Goal: Information Seeking & Learning: Learn about a topic

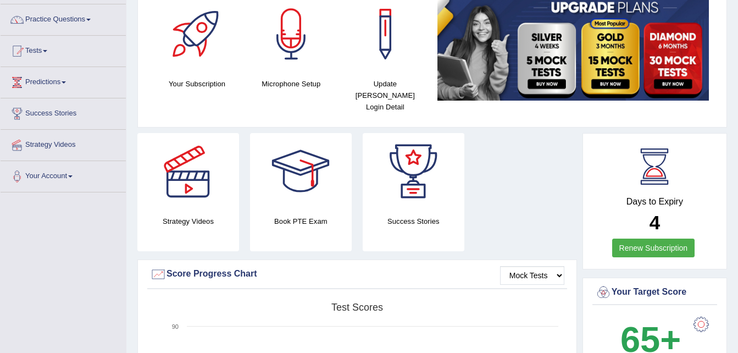
scroll to position [88, 0]
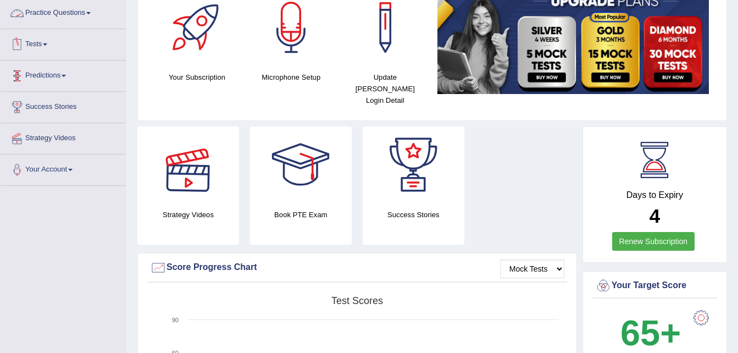
click at [36, 9] on link "Practice Questions" at bounding box center [63, 11] width 125 height 27
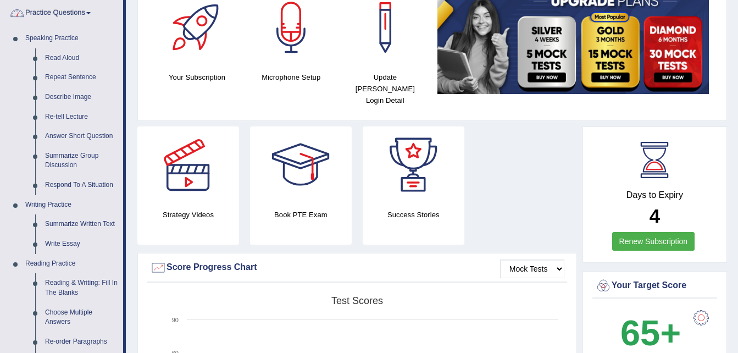
click at [91, 17] on link "Practice Questions" at bounding box center [62, 11] width 123 height 27
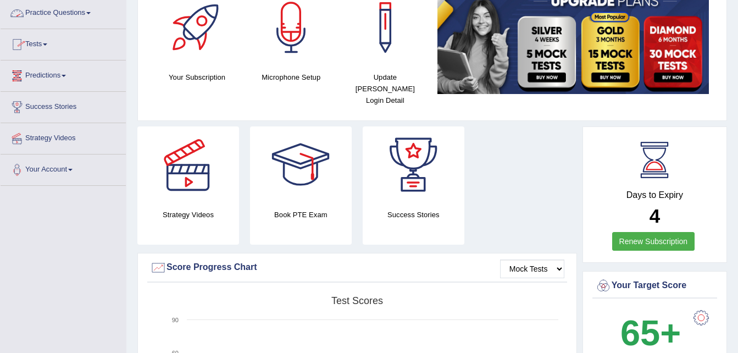
click at [56, 13] on link "Practice Questions" at bounding box center [63, 11] width 125 height 27
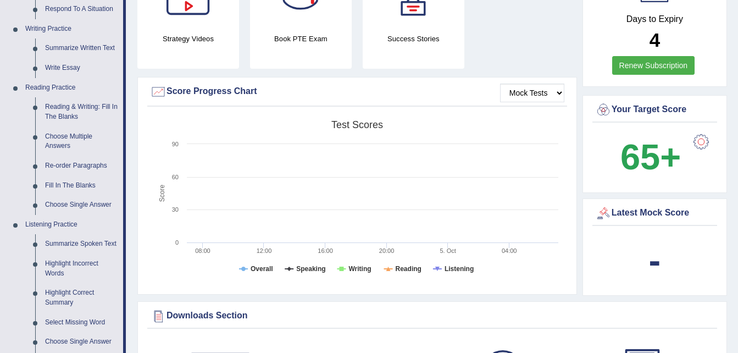
scroll to position [242, 0]
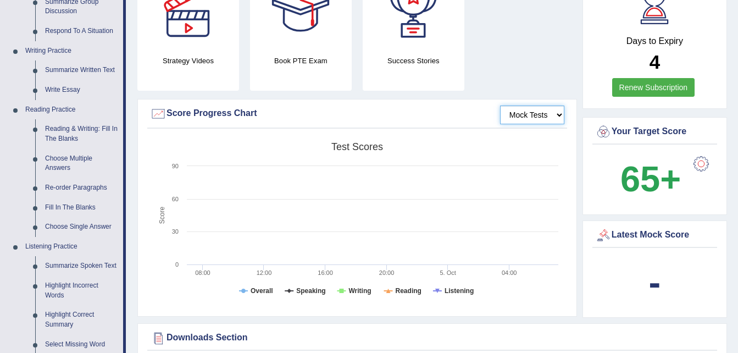
click at [533, 105] on select "Mock Tests" at bounding box center [532, 114] width 64 height 19
click at [500, 105] on select "Mock Tests" at bounding box center [532, 114] width 64 height 19
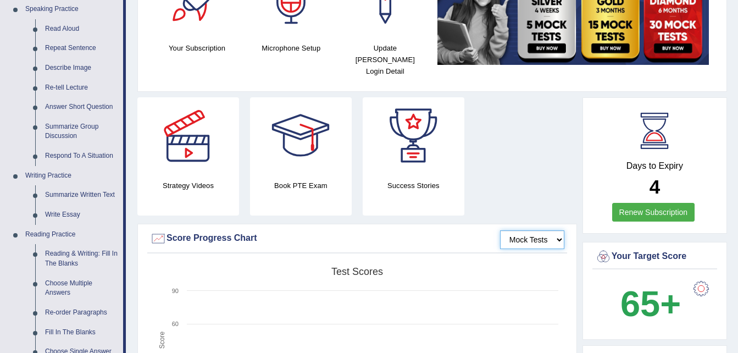
scroll to position [109, 0]
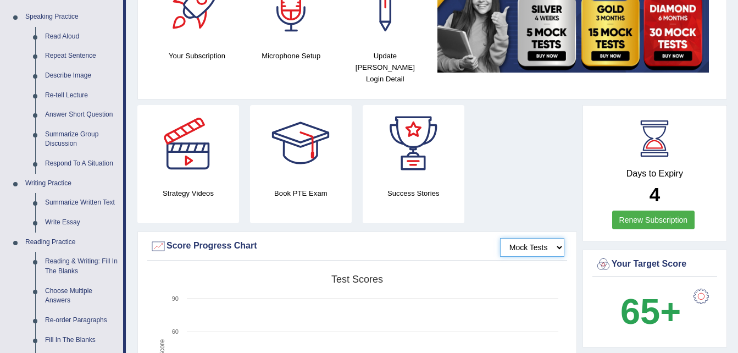
click at [527, 238] on select "Mock Tests" at bounding box center [532, 247] width 64 height 19
click at [500, 238] on select "Mock Tests" at bounding box center [532, 247] width 64 height 19
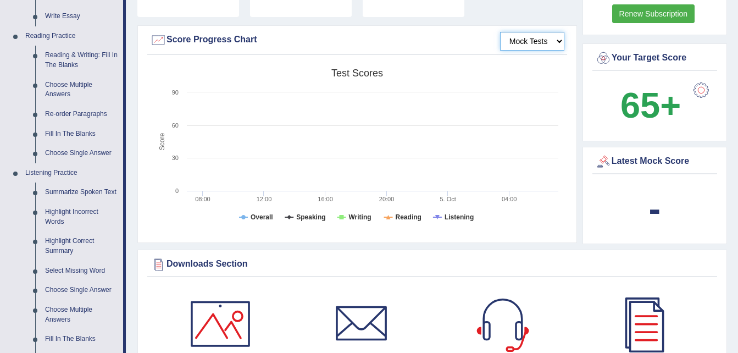
scroll to position [323, 0]
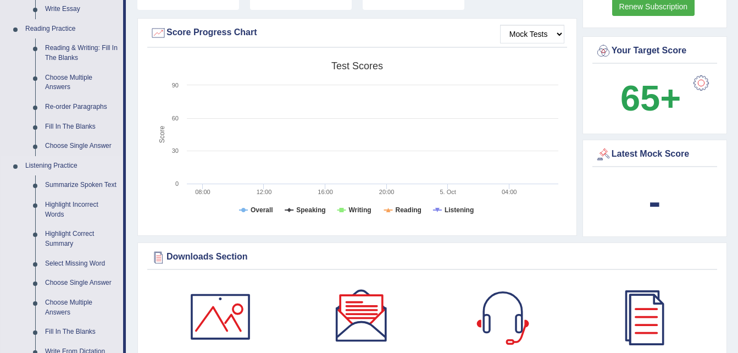
click at [68, 165] on link "Listening Practice" at bounding box center [71, 166] width 103 height 20
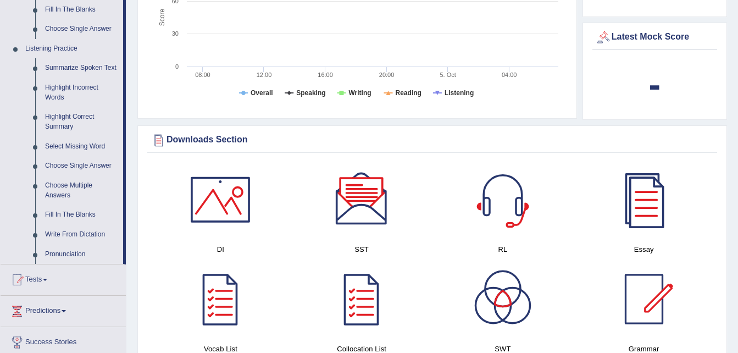
scroll to position [447, 0]
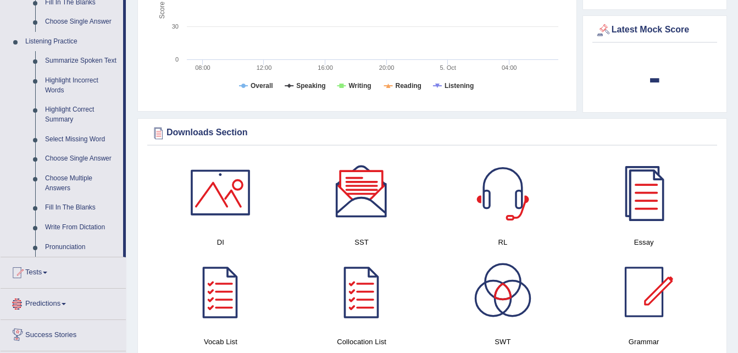
click at [64, 307] on link "Predictions" at bounding box center [63, 301] width 125 height 27
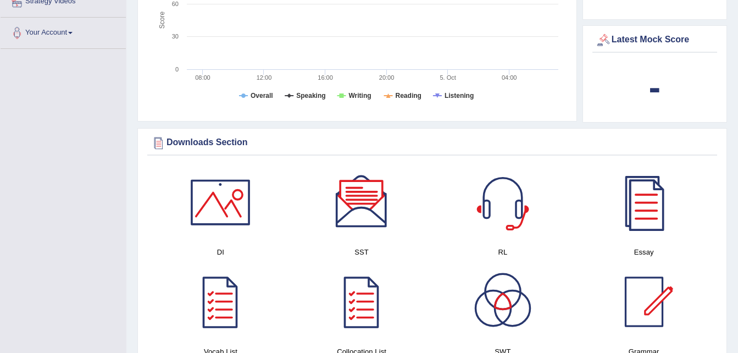
scroll to position [125, 0]
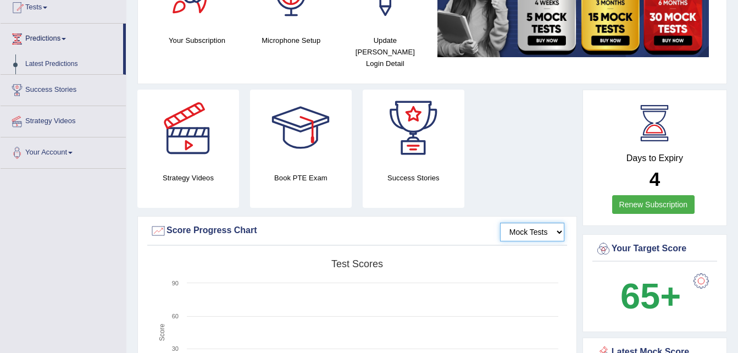
click at [533, 223] on select "Mock Tests" at bounding box center [532, 232] width 64 height 19
click at [500, 223] on select "Mock Tests" at bounding box center [532, 232] width 64 height 19
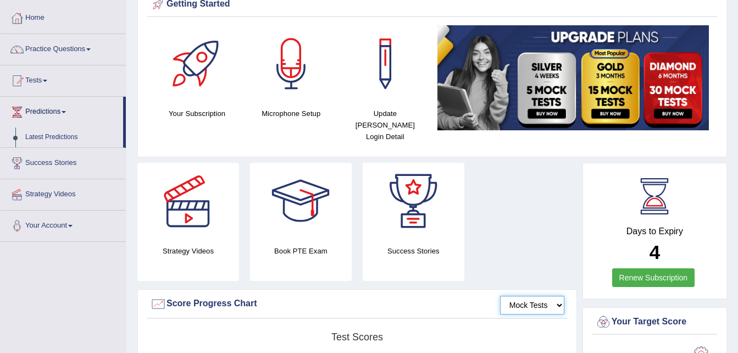
scroll to position [0, 0]
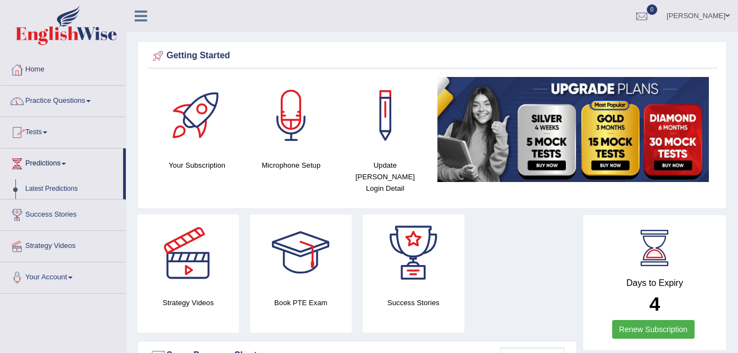
click at [53, 103] on link "Practice Questions" at bounding box center [63, 99] width 125 height 27
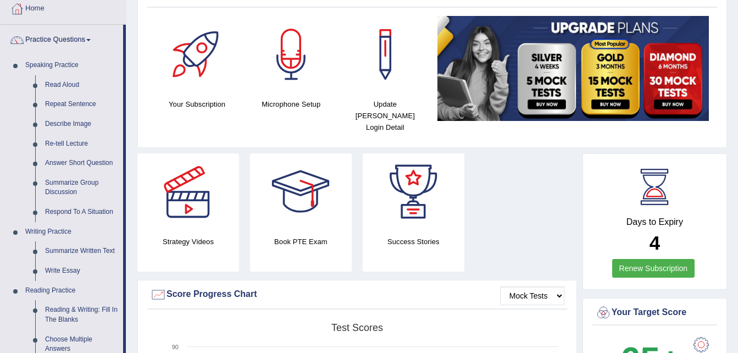
scroll to position [51, 0]
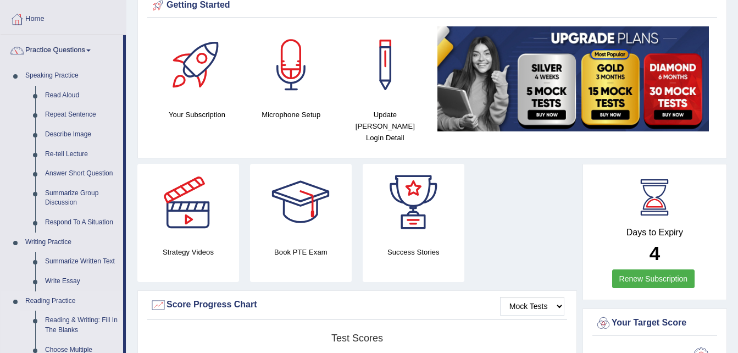
click at [88, 315] on link "Reading & Writing: Fill In The Blanks" at bounding box center [81, 324] width 83 height 29
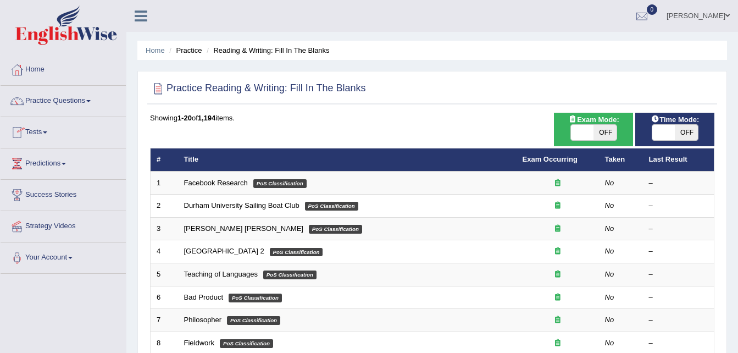
click at [36, 128] on link "Tests" at bounding box center [63, 130] width 125 height 27
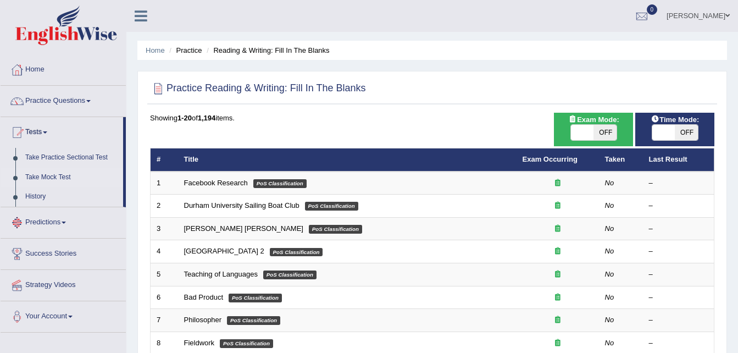
click at [41, 174] on link "Take Mock Test" at bounding box center [71, 178] width 103 height 20
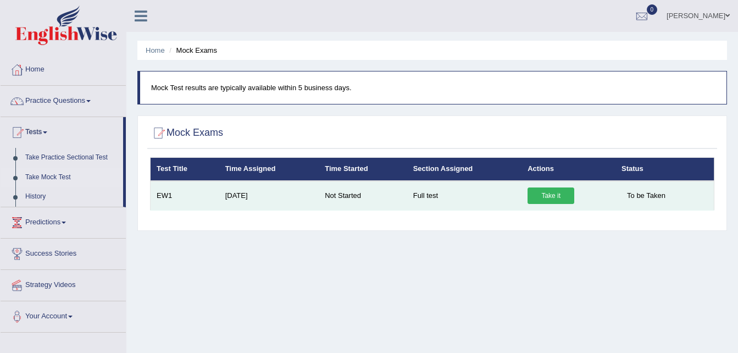
click at [548, 196] on link "Take it" at bounding box center [550, 195] width 47 height 16
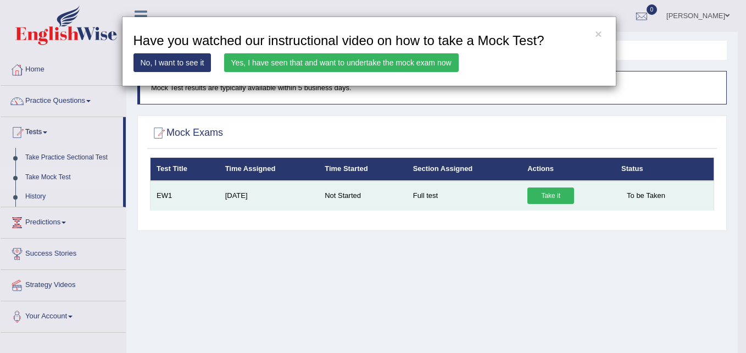
click at [548, 196] on div "× Have you watched our instructional video on how to take a Mock Test? No, I wa…" at bounding box center [373, 176] width 746 height 353
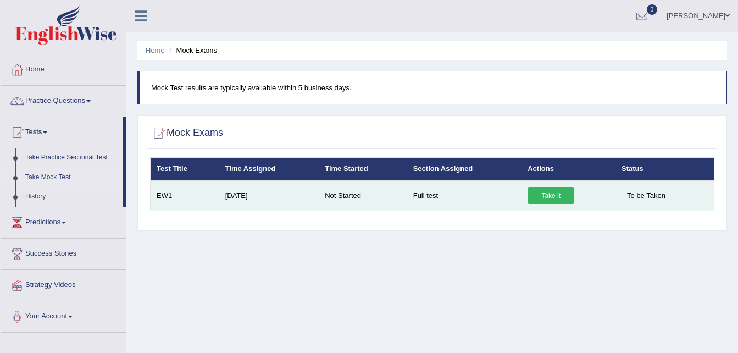
click at [548, 196] on link "Take it" at bounding box center [550, 195] width 47 height 16
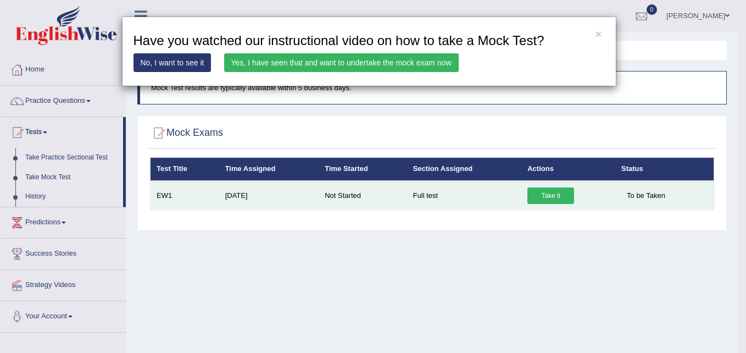
click at [548, 196] on div "× Have you watched our instructional video on how to take a Mock Test? No, I wa…" at bounding box center [373, 176] width 746 height 353
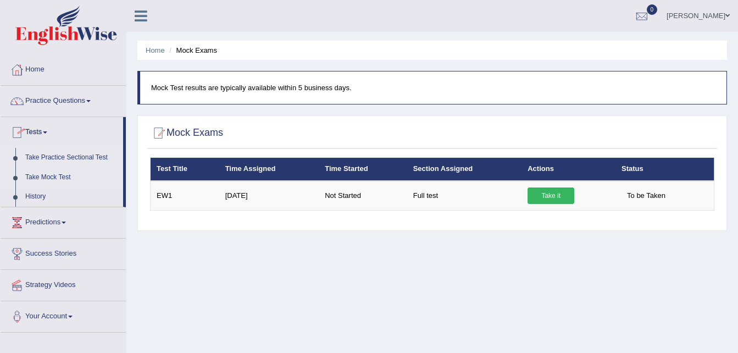
click at [40, 155] on link "Take Practice Sectional Test" at bounding box center [71, 158] width 103 height 20
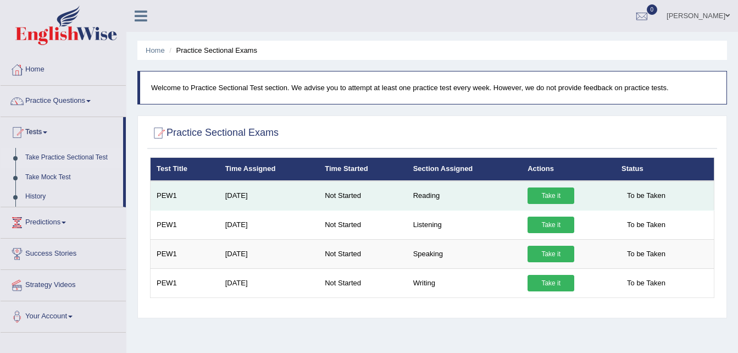
click at [546, 193] on link "Take it" at bounding box center [550, 195] width 47 height 16
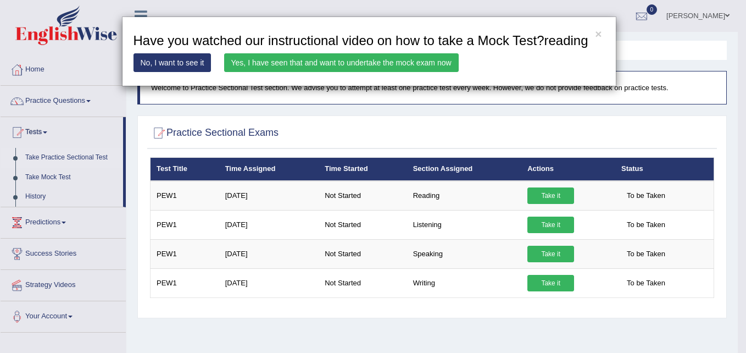
click at [436, 194] on div "× Have you watched our instructional video on how to take a Mock Test?reading N…" at bounding box center [373, 176] width 746 height 353
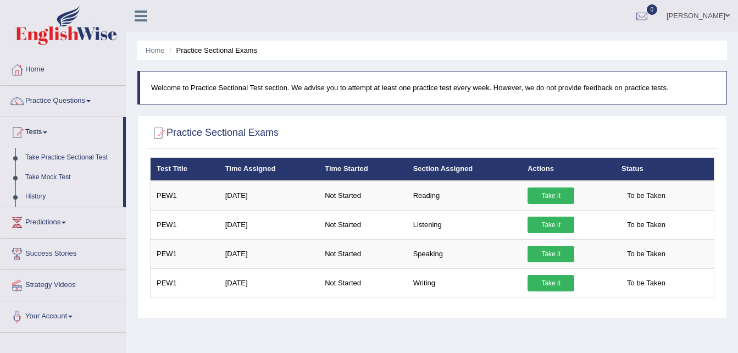
click at [436, 194] on td "Reading" at bounding box center [464, 196] width 115 height 30
click at [69, 98] on link "Practice Questions" at bounding box center [63, 99] width 125 height 27
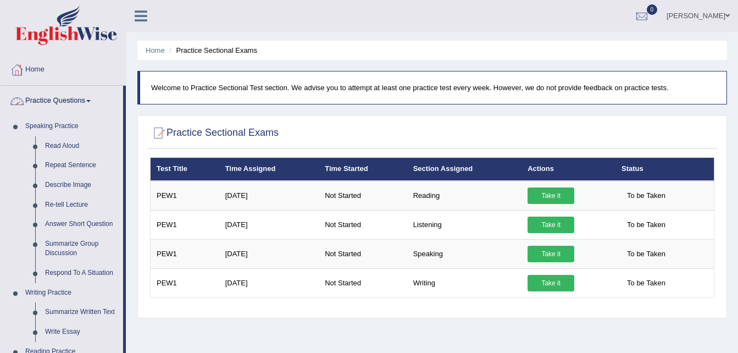
click at [40, 68] on link "Home" at bounding box center [63, 67] width 125 height 27
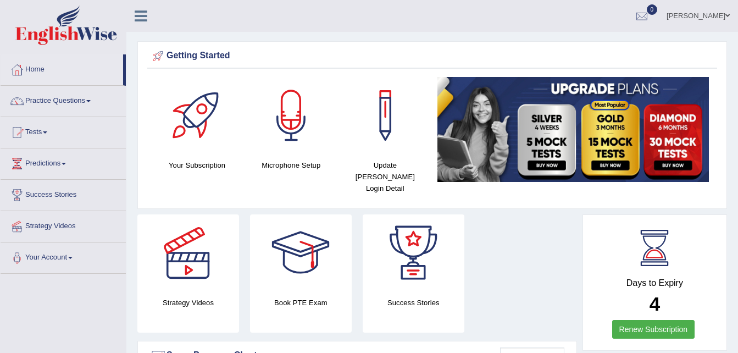
click at [40, 68] on link "Home" at bounding box center [62, 67] width 123 height 27
click at [77, 103] on link "Practice Questions" at bounding box center [63, 99] width 125 height 27
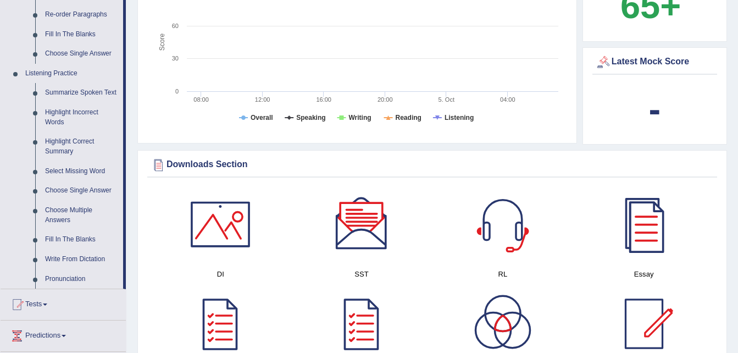
scroll to position [425, 0]
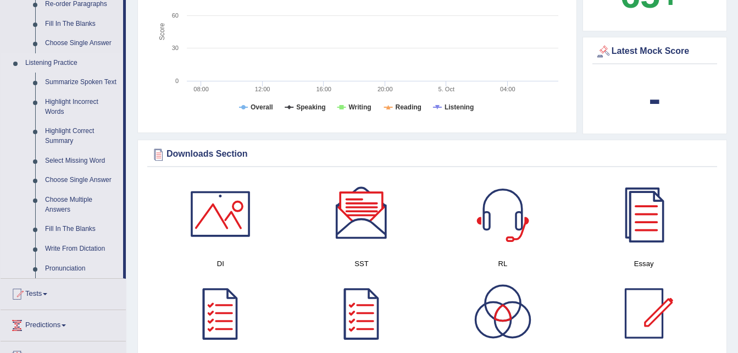
click at [62, 175] on link "Choose Single Answer" at bounding box center [81, 180] width 83 height 20
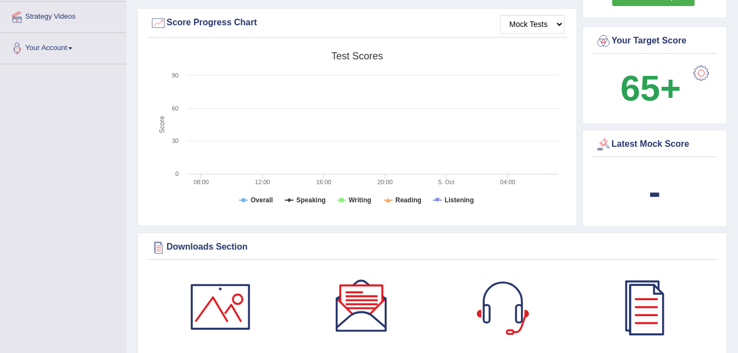
scroll to position [464, 0]
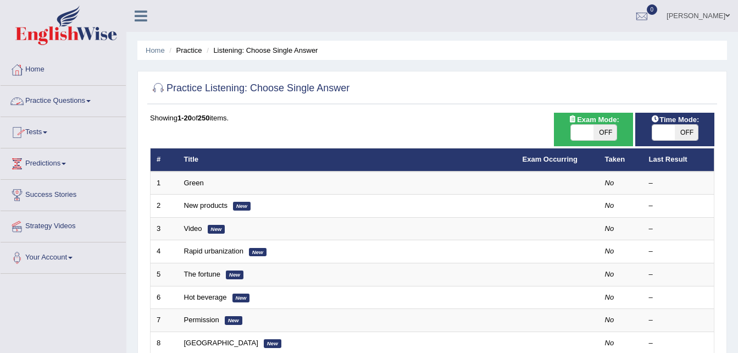
click at [58, 101] on link "Practice Questions" at bounding box center [63, 99] width 125 height 27
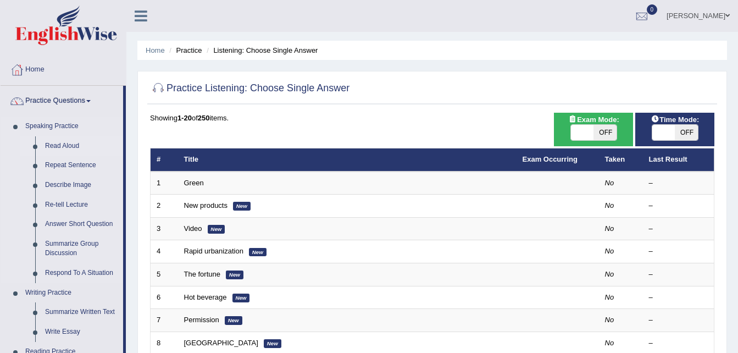
click at [62, 146] on link "Read Aloud" at bounding box center [81, 146] width 83 height 20
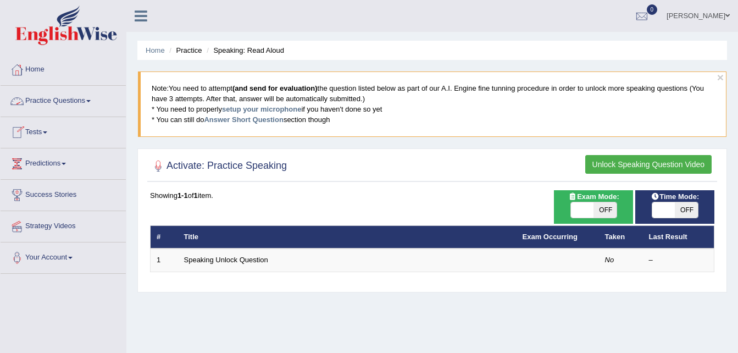
click at [53, 105] on link "Practice Questions" at bounding box center [63, 99] width 125 height 27
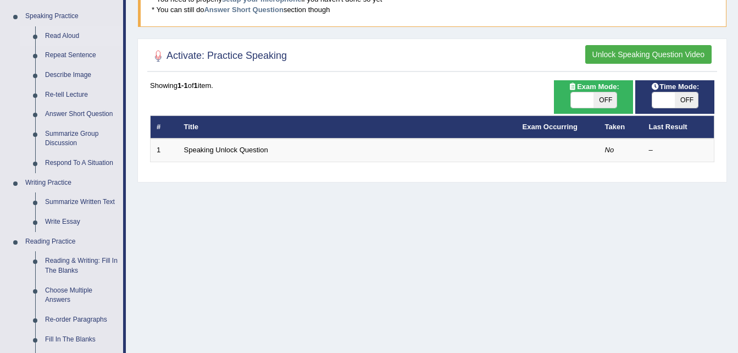
scroll to position [132, 0]
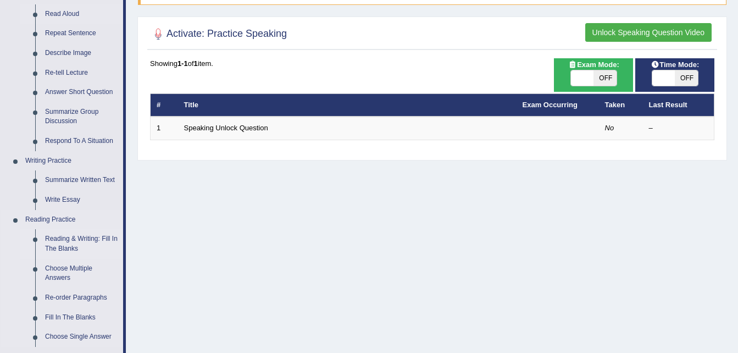
click at [66, 236] on link "Reading & Writing: Fill In The Blanks" at bounding box center [81, 243] width 83 height 29
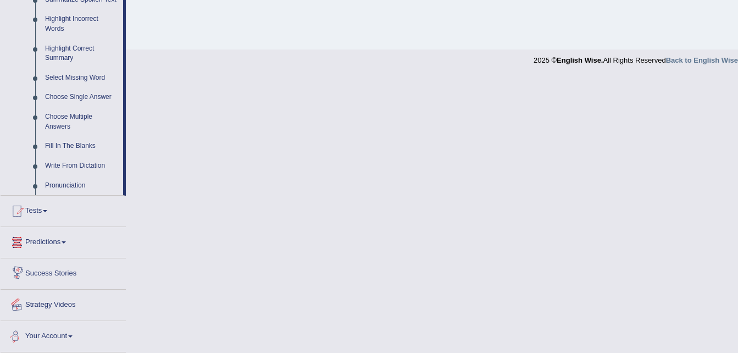
scroll to position [471, 0]
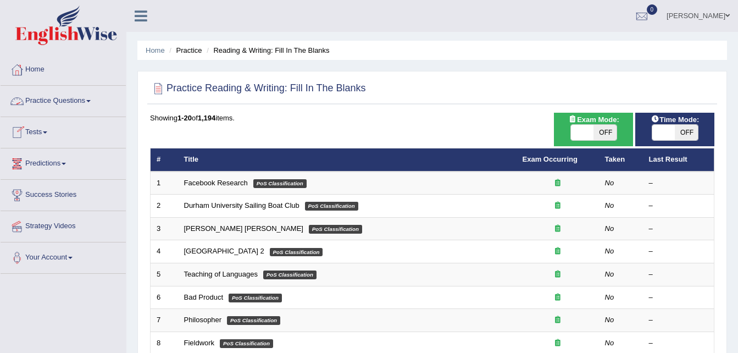
click at [63, 100] on link "Practice Questions" at bounding box center [63, 99] width 125 height 27
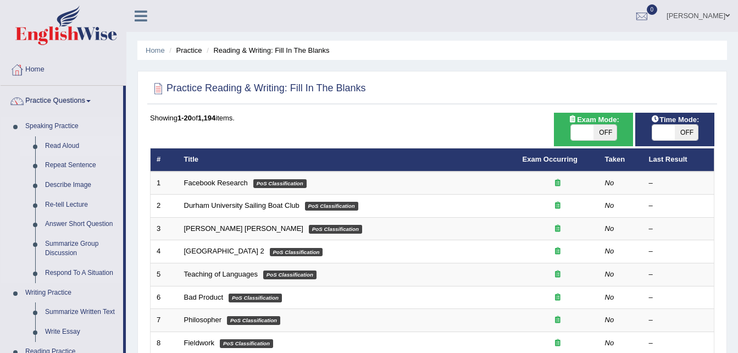
click at [59, 144] on link "Read Aloud" at bounding box center [81, 146] width 83 height 20
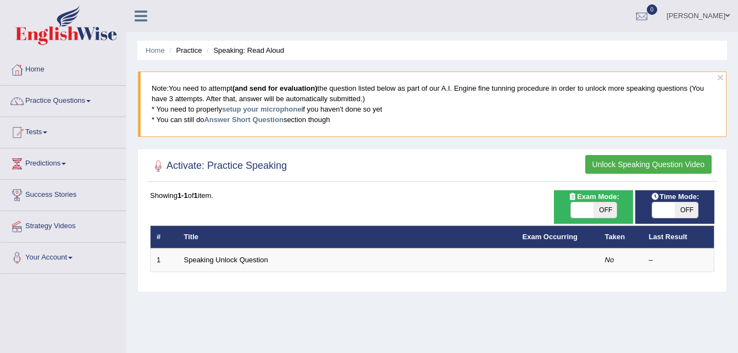
click at [605, 216] on span "OFF" at bounding box center [604, 209] width 23 height 15
checkbox input "true"
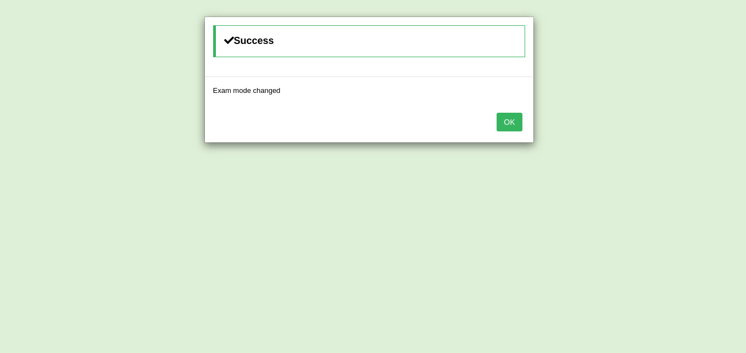
click at [513, 120] on button "OK" at bounding box center [509, 122] width 25 height 19
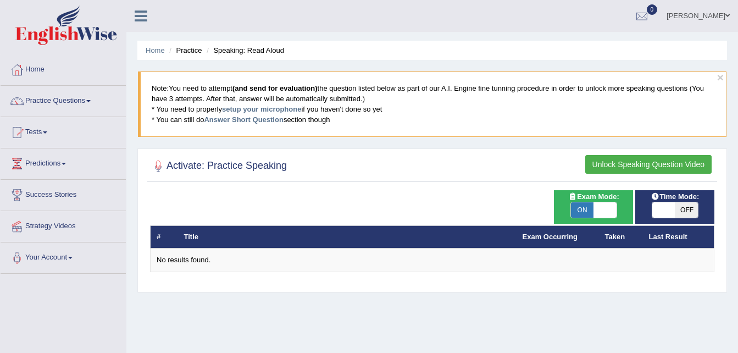
click at [685, 213] on span "OFF" at bounding box center [686, 209] width 23 height 15
checkbox input "true"
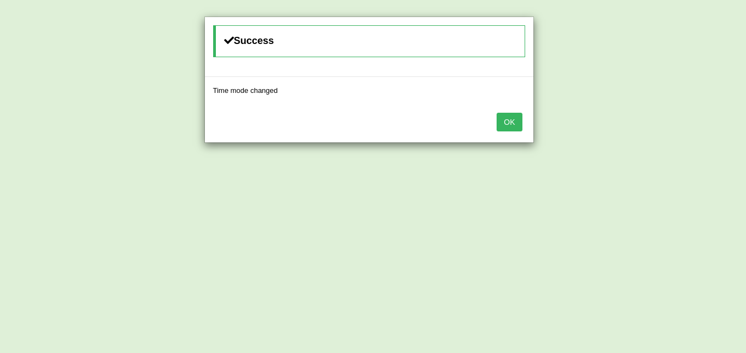
click at [514, 123] on button "OK" at bounding box center [509, 122] width 25 height 19
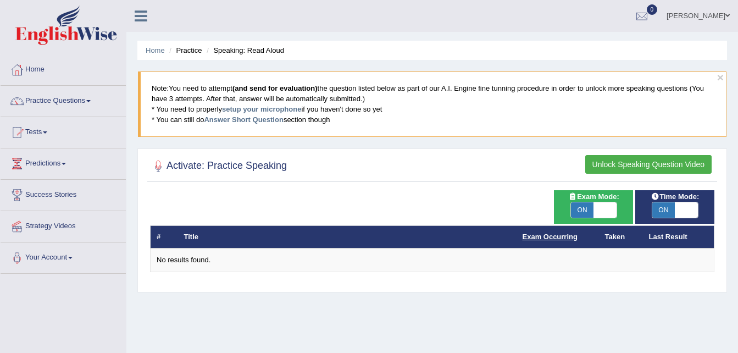
click at [530, 235] on link "Exam Occurring" at bounding box center [549, 236] width 55 height 8
click at [549, 240] on link "Exam Occurring" at bounding box center [549, 236] width 55 height 8
click at [75, 102] on link "Practice Questions" at bounding box center [63, 99] width 125 height 27
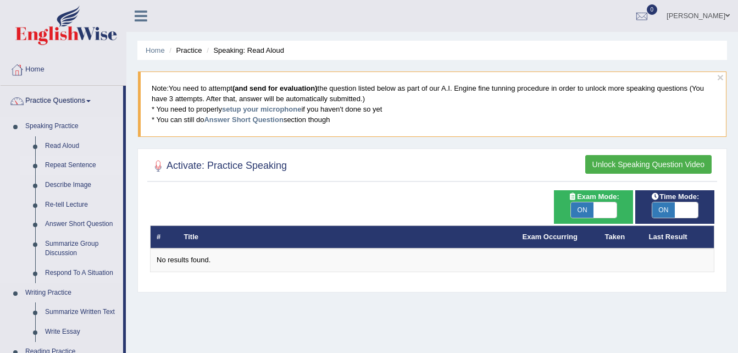
click at [70, 161] on link "Repeat Sentence" at bounding box center [81, 165] width 83 height 20
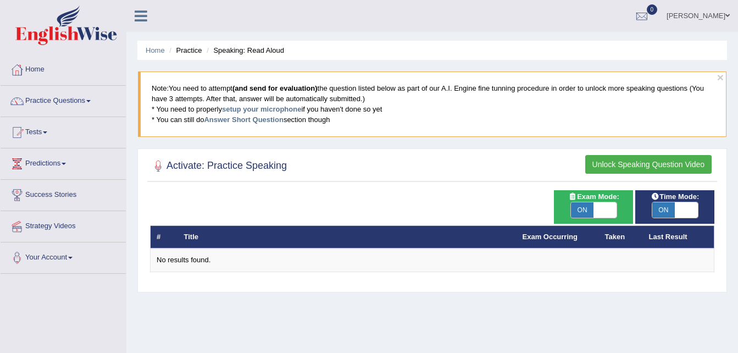
click at [602, 168] on button "Unlock Speaking Question Video" at bounding box center [648, 164] width 126 height 19
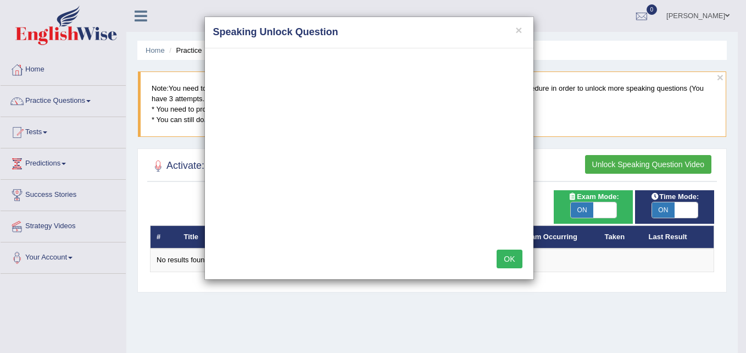
click at [529, 36] on div "× Speaking Unlock Question" at bounding box center [369, 32] width 329 height 31
click at [515, 28] on h4 "Speaking Unlock Question" at bounding box center [369, 32] width 312 height 14
click at [518, 31] on button "×" at bounding box center [518, 30] width 7 height 12
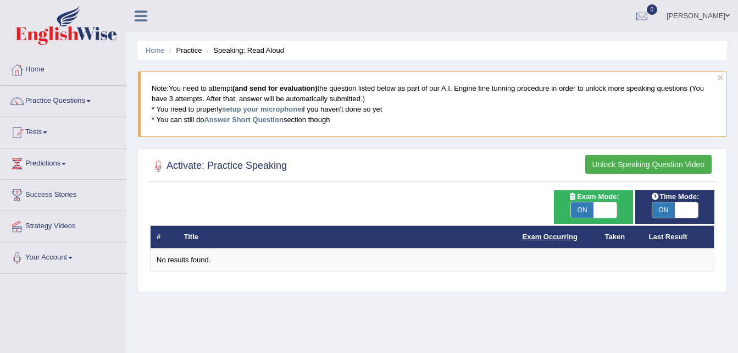
click at [554, 237] on link "Exam Occurring" at bounding box center [549, 236] width 55 height 8
click at [257, 51] on li "Speaking: Read Aloud" at bounding box center [244, 50] width 80 height 10
click at [721, 76] on button "×" at bounding box center [720, 77] width 7 height 12
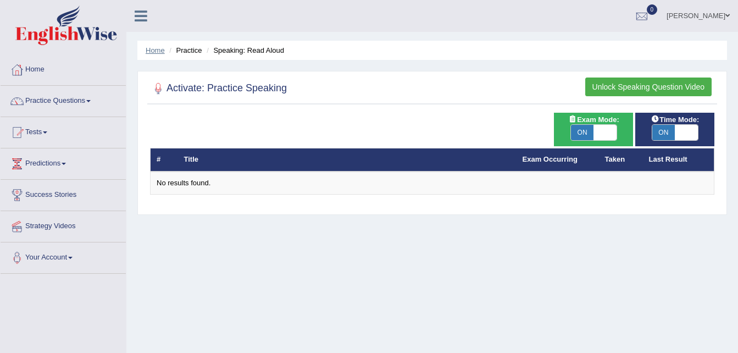
click at [148, 51] on link "Home" at bounding box center [155, 50] width 19 height 8
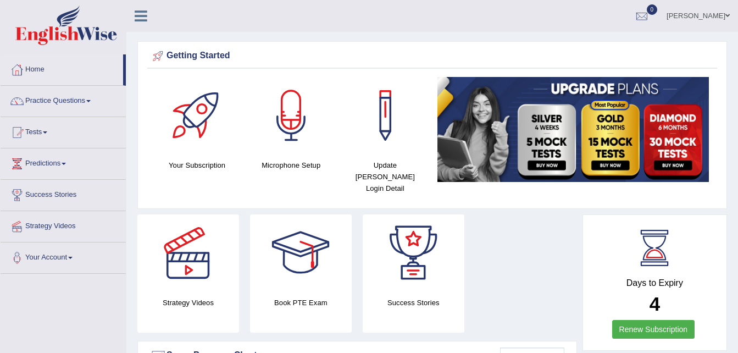
click at [37, 132] on link "Tests" at bounding box center [63, 130] width 125 height 27
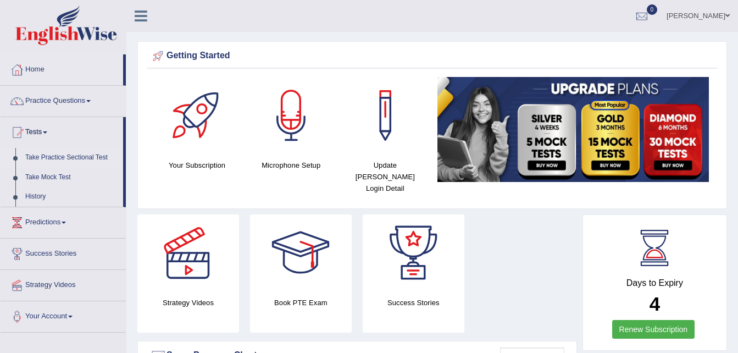
click at [63, 158] on link "Take Practice Sectional Test" at bounding box center [71, 158] width 103 height 20
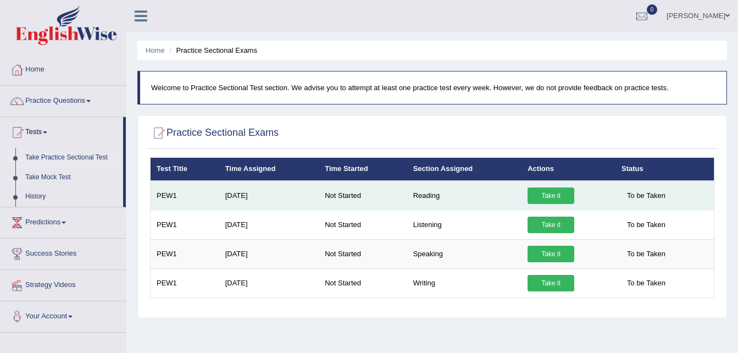
click at [544, 196] on link "Take it" at bounding box center [550, 195] width 47 height 16
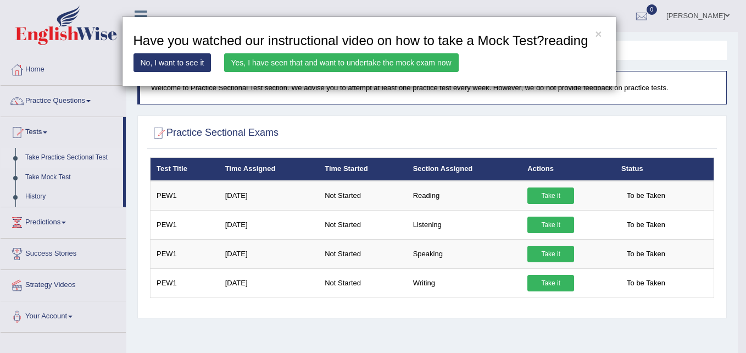
click at [363, 62] on link "Yes, I have seen that and want to undertake the mock exam now" at bounding box center [341, 62] width 235 height 19
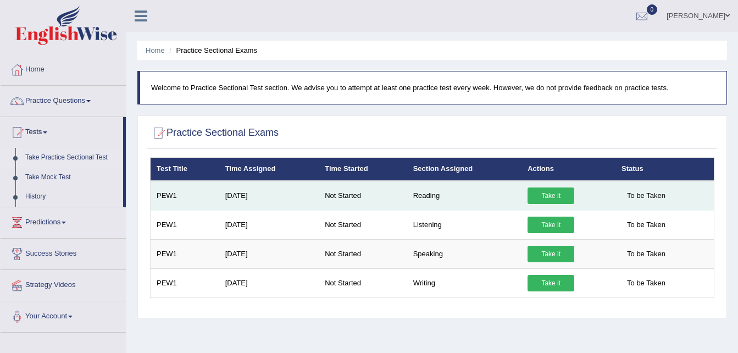
click at [535, 190] on link "Take it" at bounding box center [550, 195] width 47 height 16
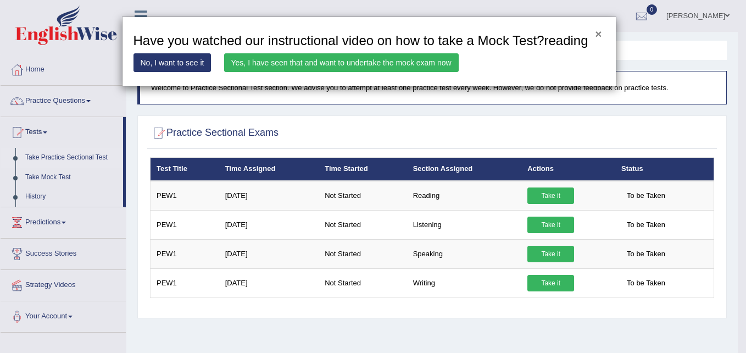
click at [597, 33] on button "×" at bounding box center [598, 34] width 7 height 12
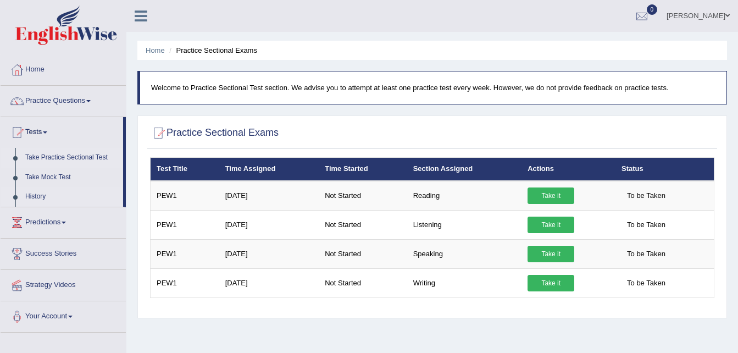
click at [33, 195] on link "History" at bounding box center [71, 197] width 103 height 20
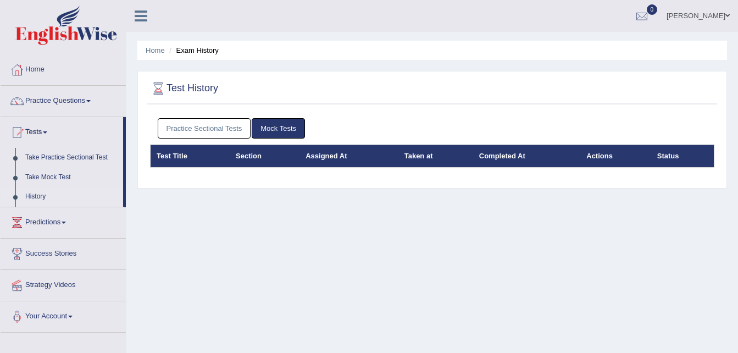
click at [38, 102] on link "Practice Questions" at bounding box center [63, 99] width 125 height 27
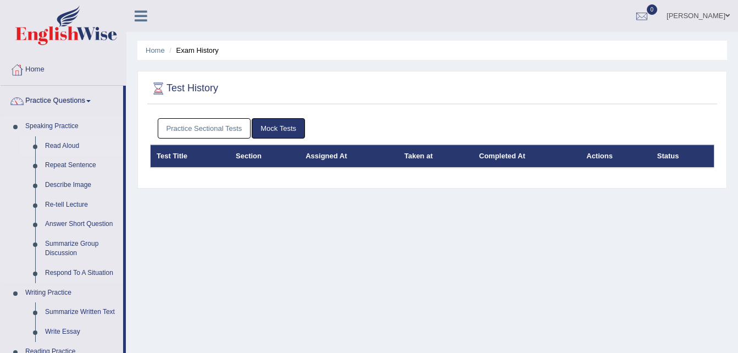
click at [64, 148] on link "Read Aloud" at bounding box center [81, 146] width 83 height 20
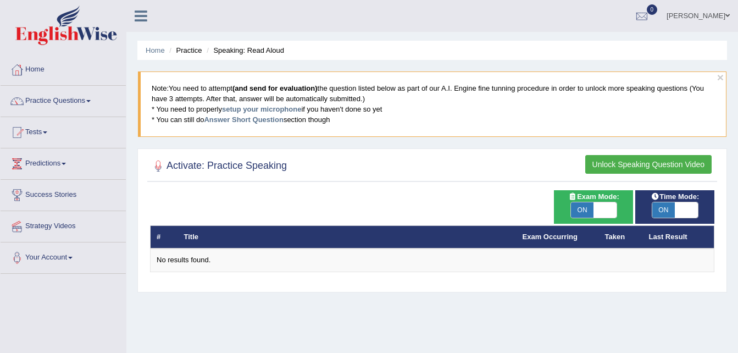
click at [254, 162] on h2 "Activate: Practice Speaking" at bounding box center [218, 166] width 137 height 16
click at [242, 119] on link "Answer Short Question" at bounding box center [243, 119] width 79 height 8
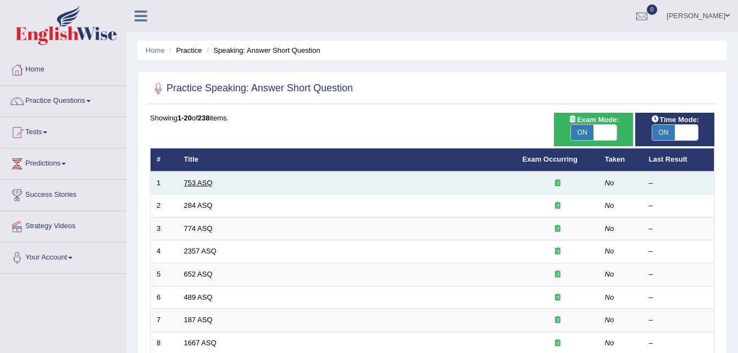
click at [207, 185] on link "753 ASQ" at bounding box center [198, 183] width 29 height 8
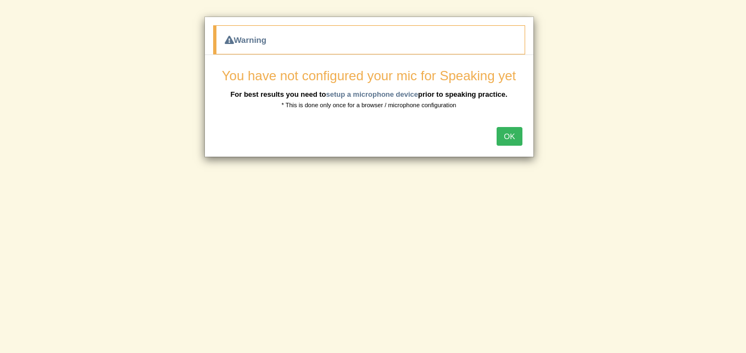
click at [512, 133] on button "OK" at bounding box center [509, 136] width 25 height 19
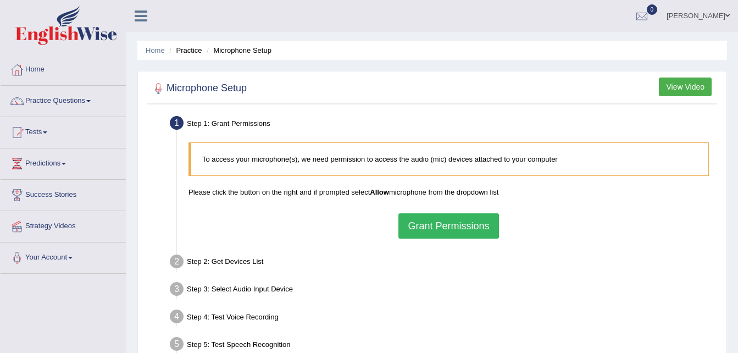
click at [442, 233] on button "Grant Permissions" at bounding box center [448, 225] width 100 height 25
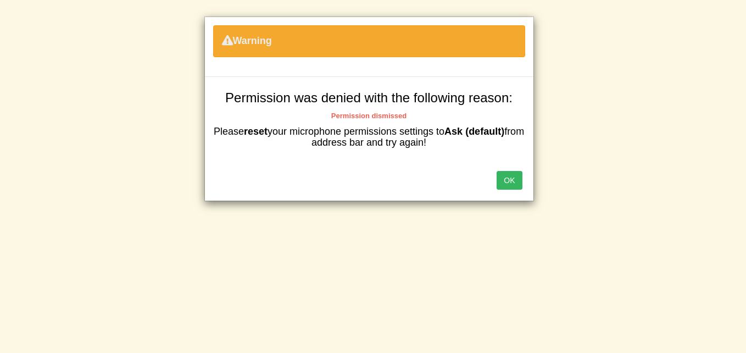
click at [507, 180] on button "OK" at bounding box center [509, 180] width 25 height 19
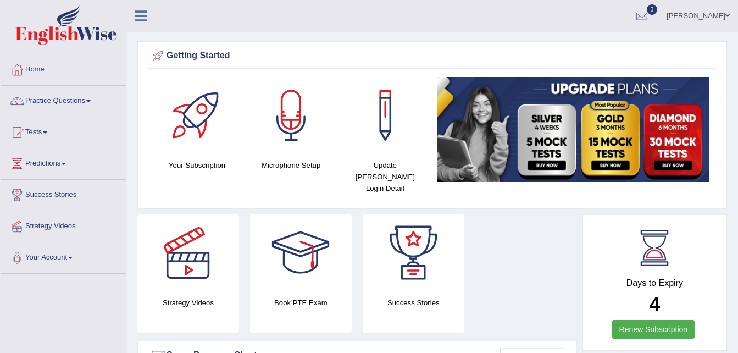
click at [33, 70] on link "Home" at bounding box center [63, 67] width 125 height 27
click at [50, 103] on link "Practice Questions" at bounding box center [63, 99] width 125 height 27
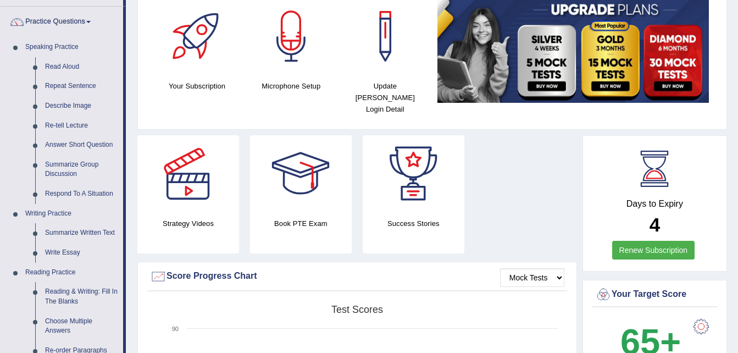
scroll to position [88, 0]
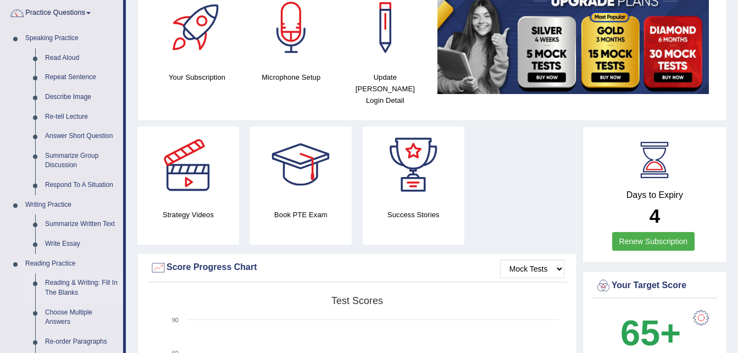
click at [79, 284] on link "Reading & Writing: Fill In The Blanks" at bounding box center [81, 287] width 83 height 29
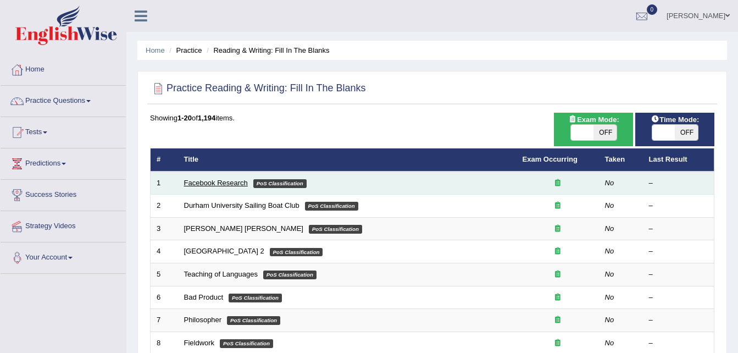
click at [244, 183] on link "Facebook Research" at bounding box center [216, 183] width 64 height 8
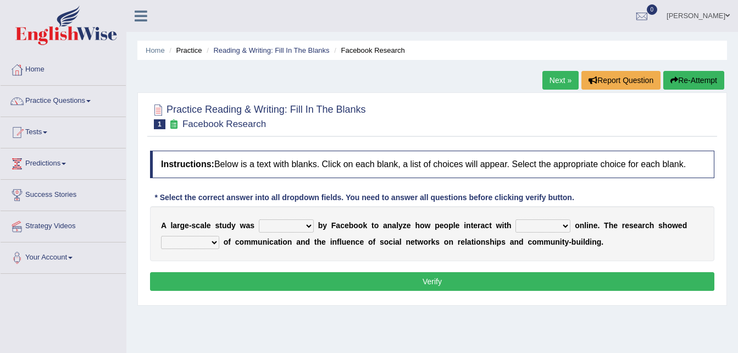
click at [302, 223] on select "surveyed had asked made" at bounding box center [286, 225] width 55 height 13
select select "had"
click at [259, 219] on select "surveyed had asked made" at bounding box center [286, 225] width 55 height 13
click at [546, 226] on select "together all each other another" at bounding box center [542, 225] width 55 height 13
select select "each other"
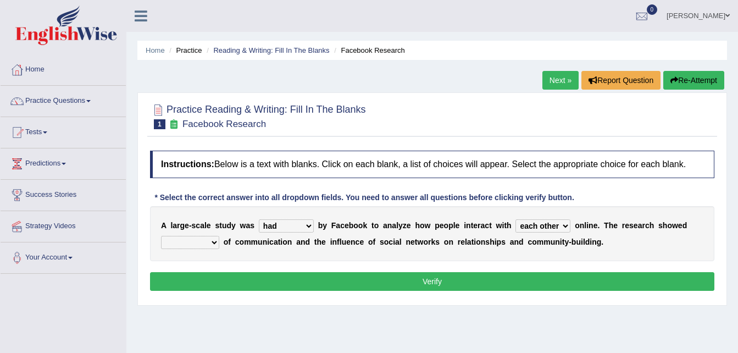
click at [515, 219] on select "together all each other another" at bounding box center [542, 225] width 55 height 13
click at [214, 242] on select "advantages standards fellowships patterns" at bounding box center [190, 242] width 58 height 13
select select "advantages"
click at [161, 236] on select "advantages standards fellowships patterns" at bounding box center [190, 242] width 58 height 13
click at [432, 276] on button "Verify" at bounding box center [432, 281] width 564 height 19
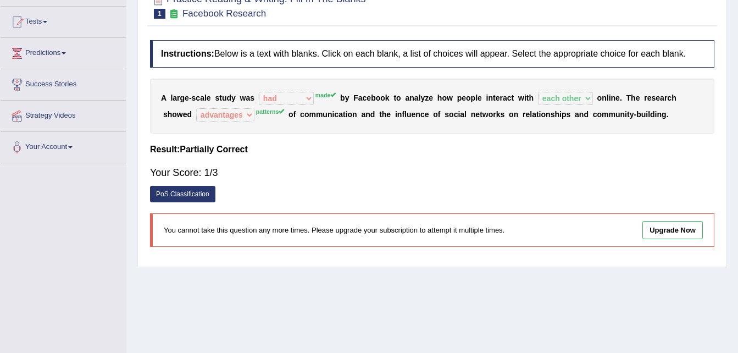
scroll to position [52, 0]
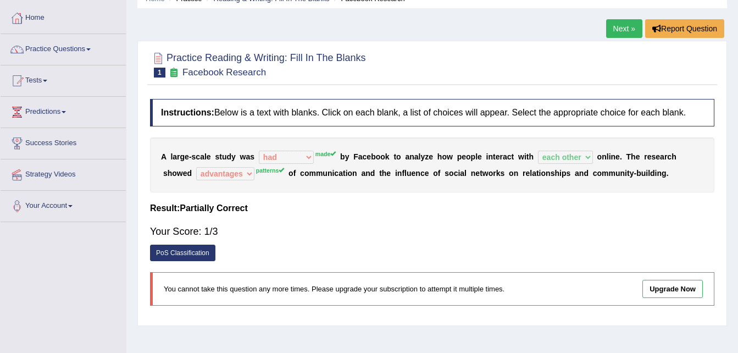
click at [668, 288] on link "Upgrade Now" at bounding box center [672, 289] width 60 height 18
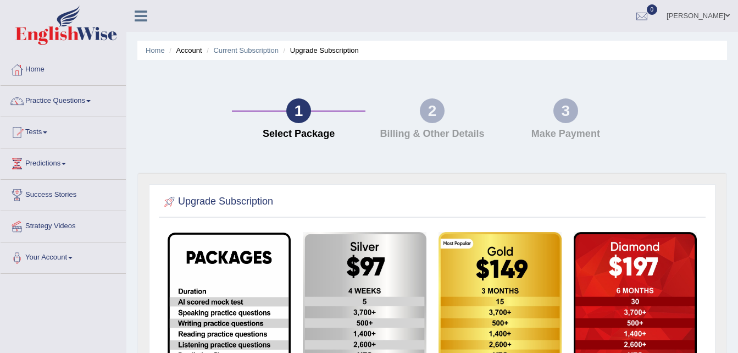
click at [737, 351] on div "Home Account Current Subscription Upgrade Subscription 1 Select Package 2 Billi…" at bounding box center [431, 278] width 611 height 556
click at [48, 102] on link "Practice Questions" at bounding box center [63, 99] width 125 height 27
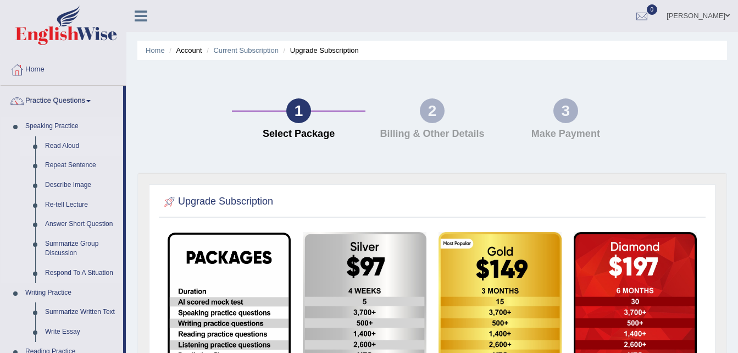
click at [51, 147] on link "Read Aloud" at bounding box center [81, 146] width 83 height 20
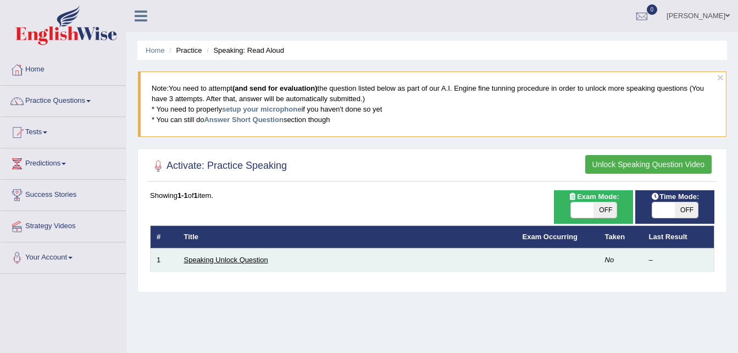
click at [235, 260] on link "Speaking Unlock Question" at bounding box center [226, 259] width 84 height 8
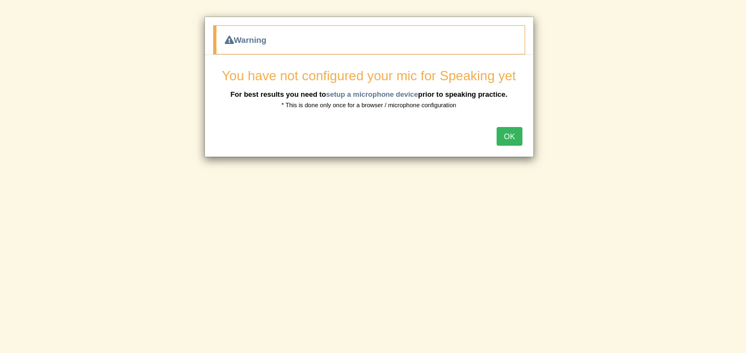
click at [512, 133] on button "OK" at bounding box center [509, 136] width 25 height 19
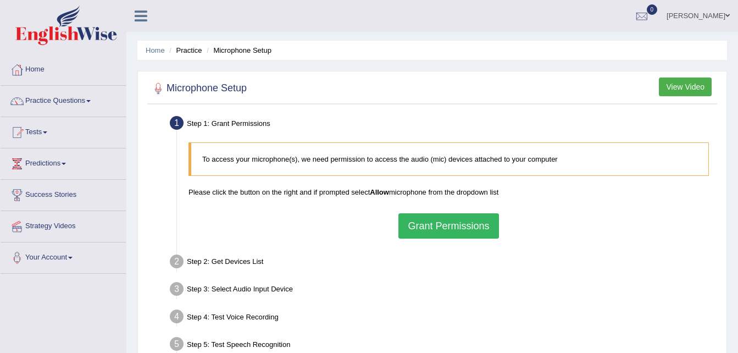
click at [438, 228] on button "Grant Permissions" at bounding box center [448, 225] width 100 height 25
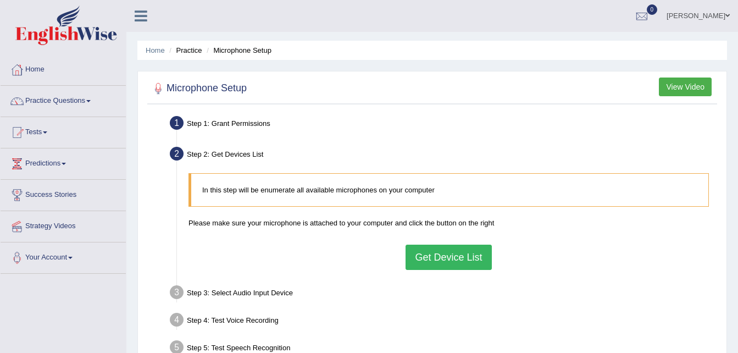
click at [432, 260] on button "Get Device List" at bounding box center [448, 256] width 86 height 25
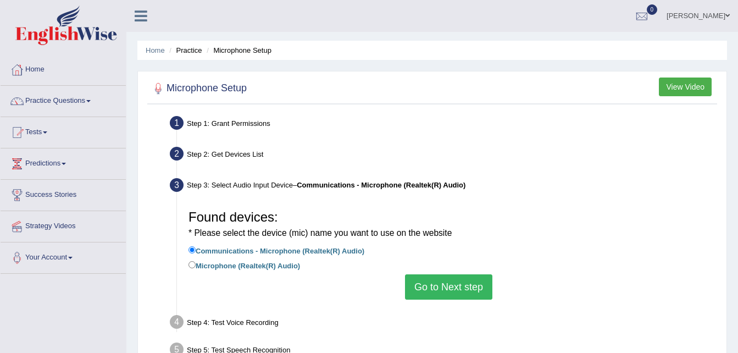
click at [434, 293] on button "Go to Next step" at bounding box center [448, 286] width 87 height 25
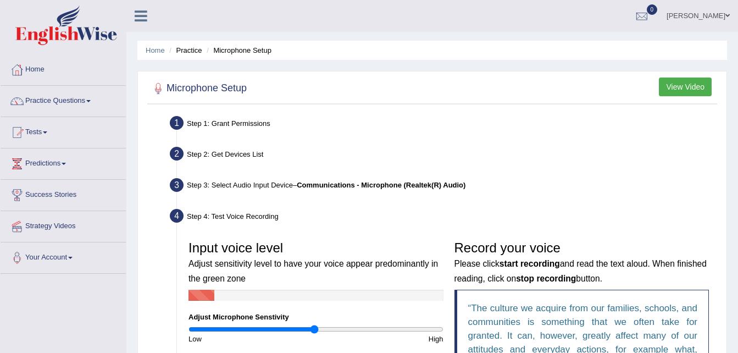
click at [382, 293] on div at bounding box center [315, 295] width 255 height 11
type input "1.38"
click at [362, 328] on input "range" at bounding box center [315, 329] width 255 height 9
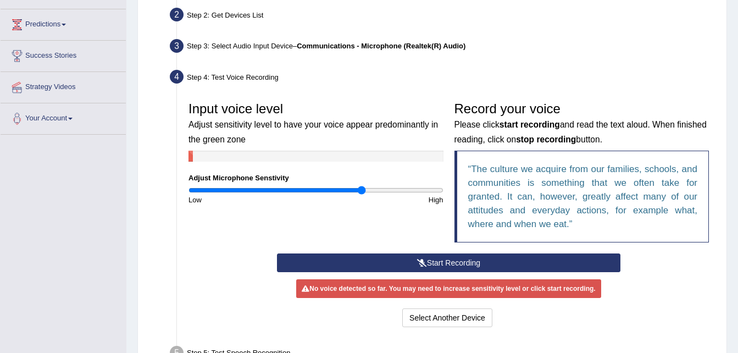
scroll to position [176, 0]
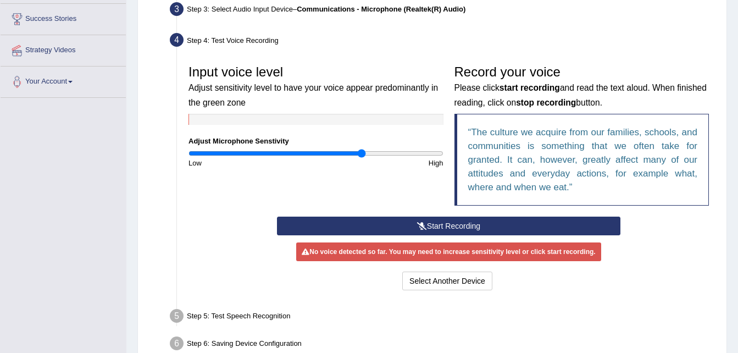
click at [486, 223] on button "Start Recording" at bounding box center [448, 225] width 343 height 19
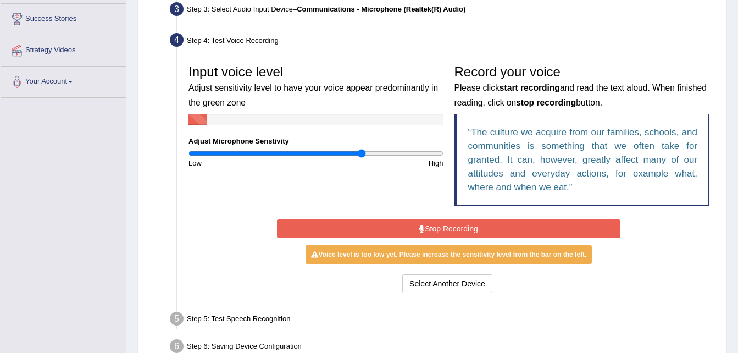
click at [486, 223] on button "Stop Recording" at bounding box center [448, 228] width 343 height 19
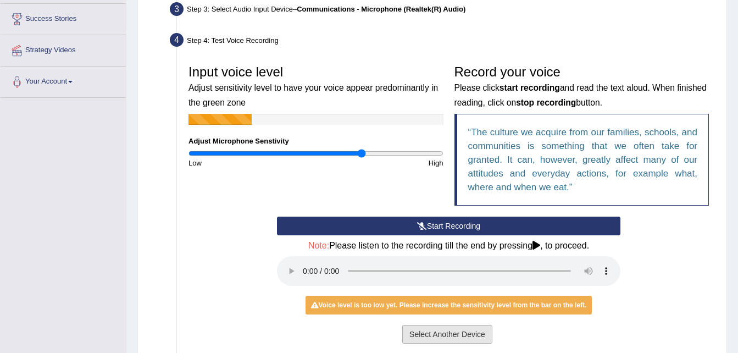
click at [444, 334] on button "Select Another Device" at bounding box center [447, 334] width 90 height 19
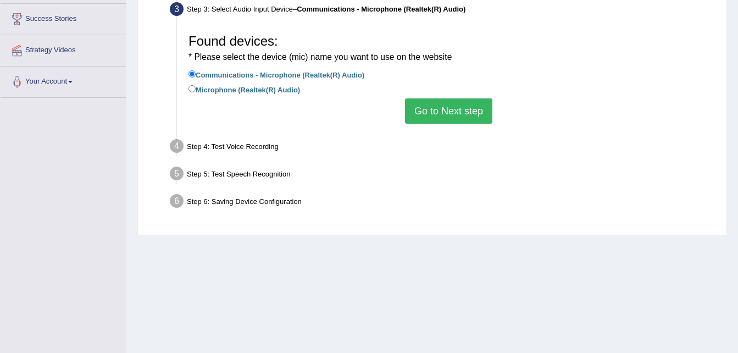
click at [438, 114] on button "Go to Next step" at bounding box center [448, 110] width 87 height 25
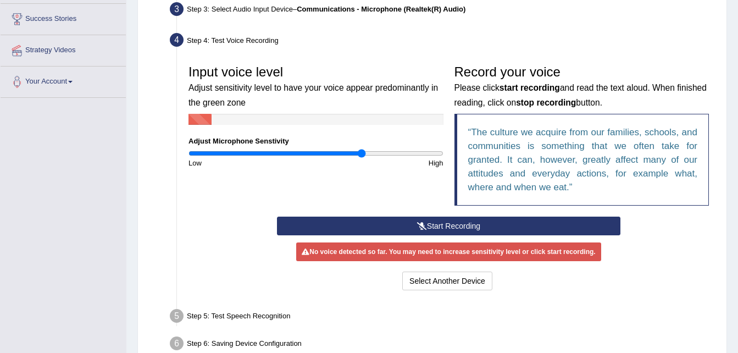
click at [459, 226] on button "Start Recording" at bounding box center [448, 225] width 343 height 19
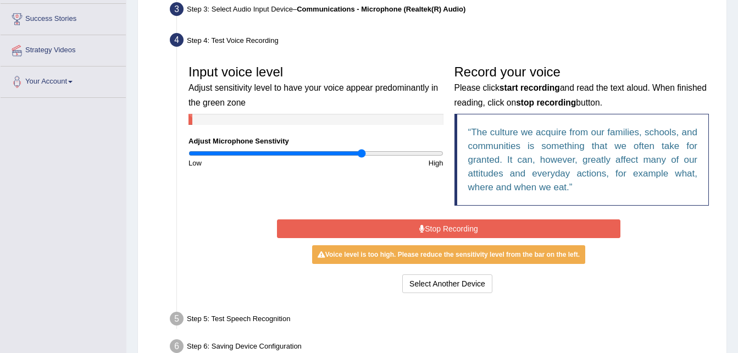
click at [459, 226] on button "Stop Recording" at bounding box center [448, 228] width 343 height 19
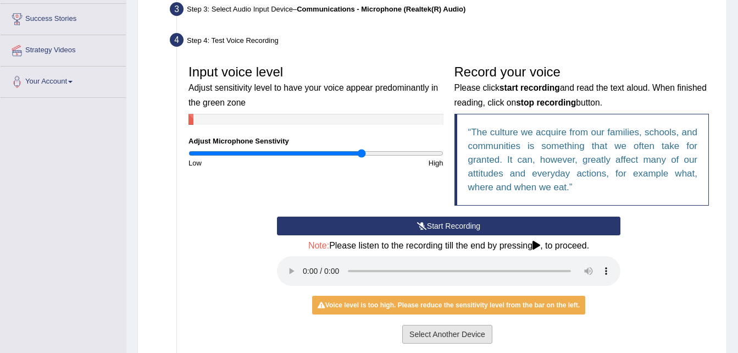
click at [448, 335] on button "Select Another Device" at bounding box center [447, 334] width 90 height 19
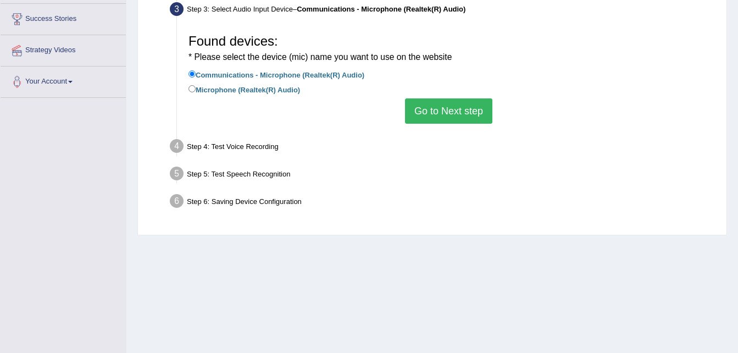
click at [50, 48] on link "Strategy Videos" at bounding box center [63, 48] width 125 height 27
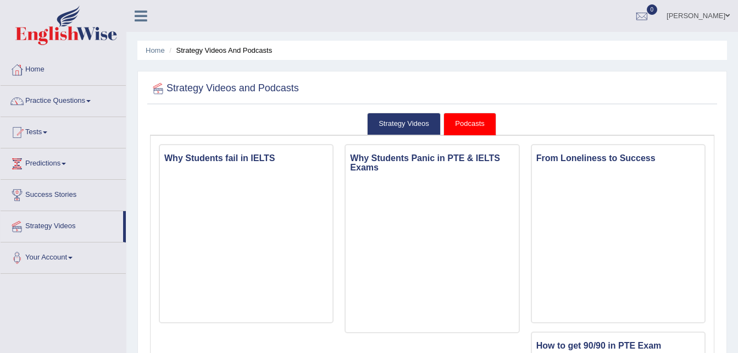
click at [33, 67] on link "Home" at bounding box center [63, 67] width 125 height 27
